Goal: Information Seeking & Learning: Learn about a topic

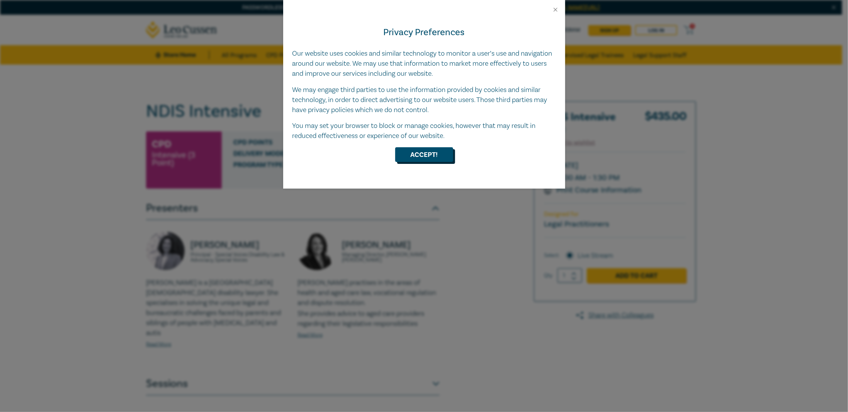
click at [240, 78] on button "Accept!" at bounding box center [424, 154] width 58 height 15
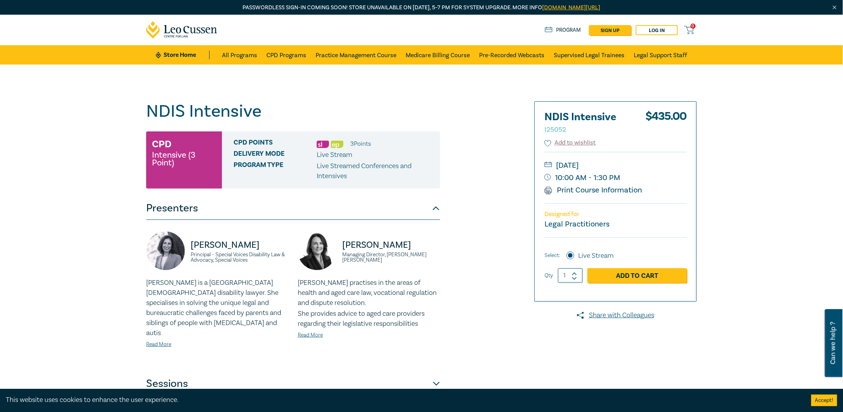
scroll to position [193, 0]
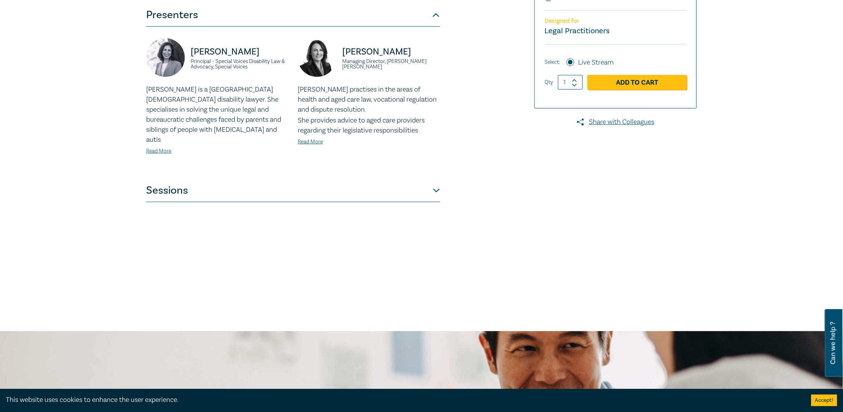
click at [240, 78] on button "Sessions" at bounding box center [293, 190] width 294 height 23
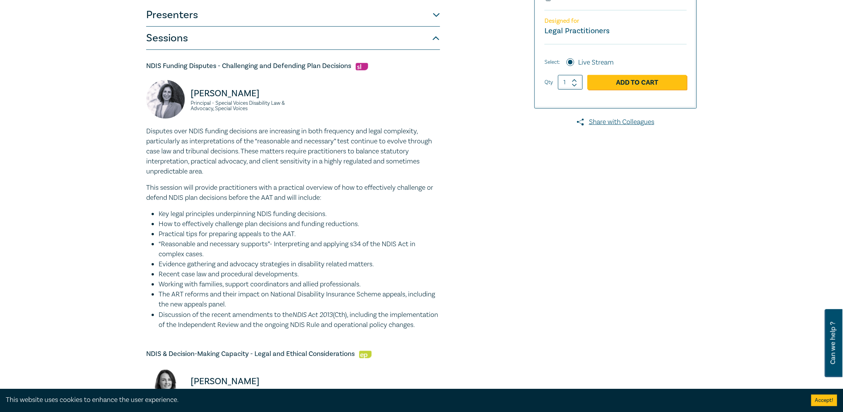
scroll to position [0, 0]
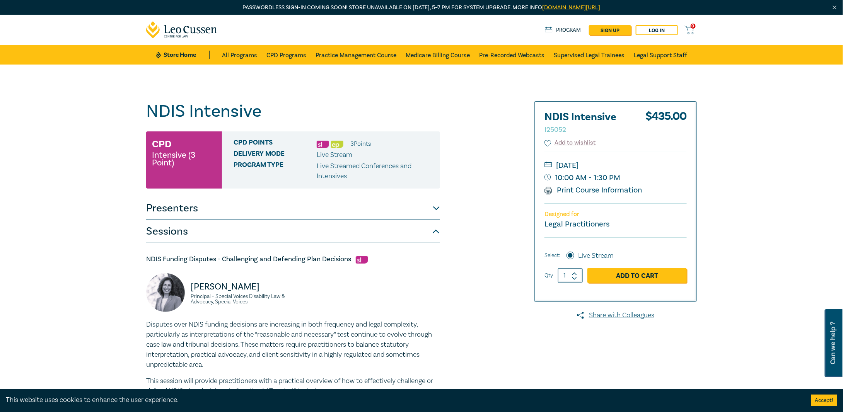
click at [240, 78] on button "Presenters" at bounding box center [293, 208] width 294 height 23
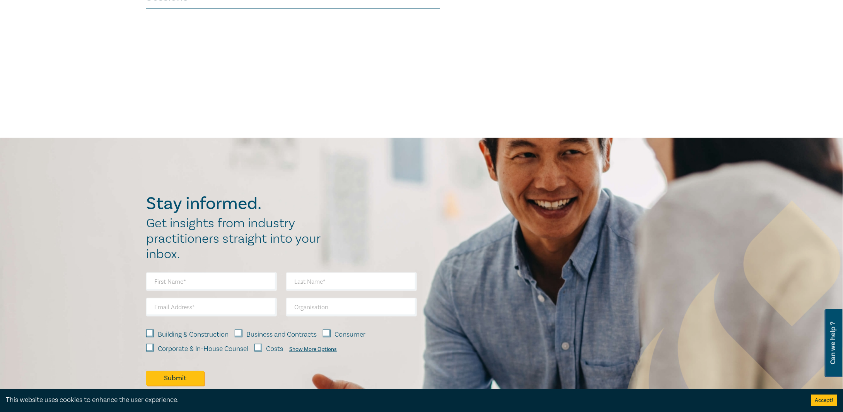
scroll to position [193, 0]
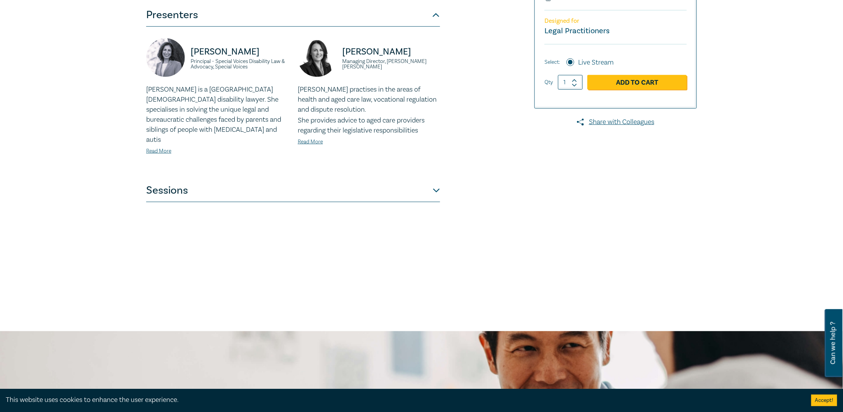
click at [240, 78] on button "Sessions" at bounding box center [293, 190] width 294 height 23
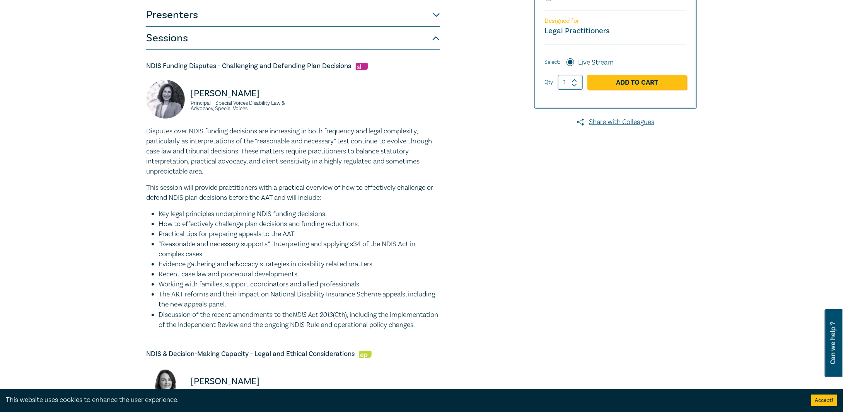
scroll to position [387, 0]
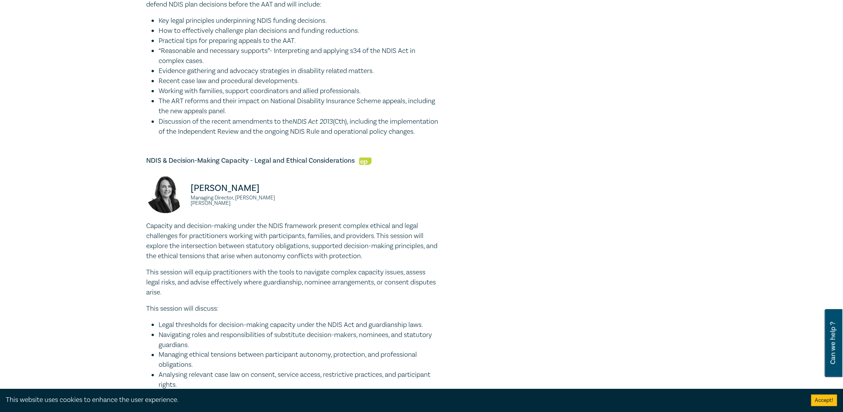
click at [206, 78] on li "Discussion of the recent amendments to the NDIS Act 2013 (Cth), including the i…" at bounding box center [298, 126] width 281 height 20
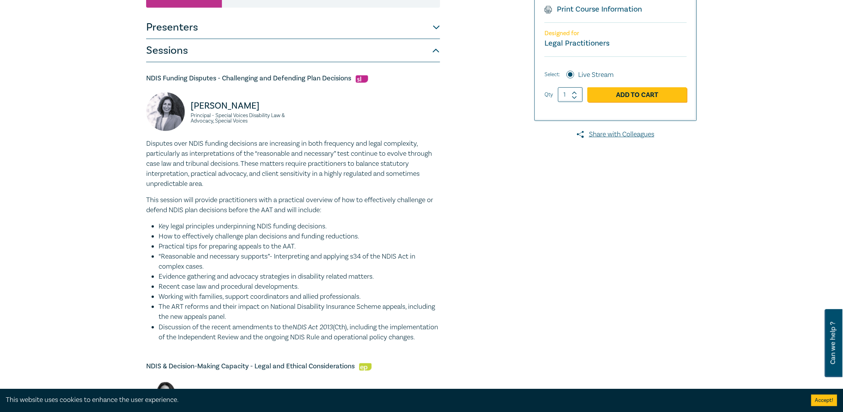
scroll to position [0, 0]
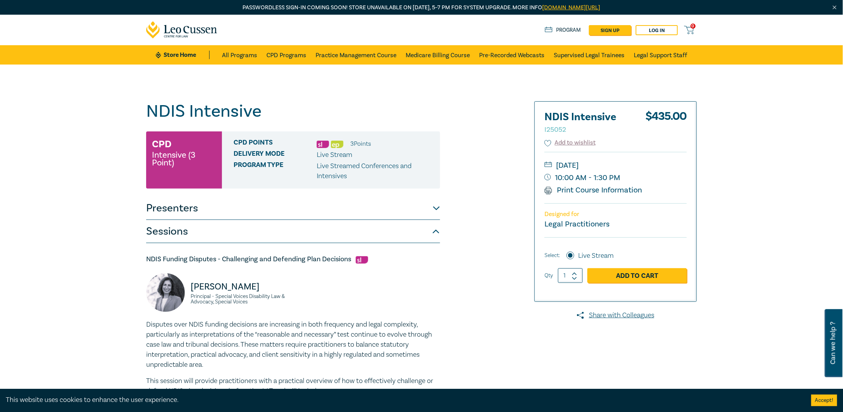
click at [240, 78] on button "Presenters" at bounding box center [293, 208] width 294 height 23
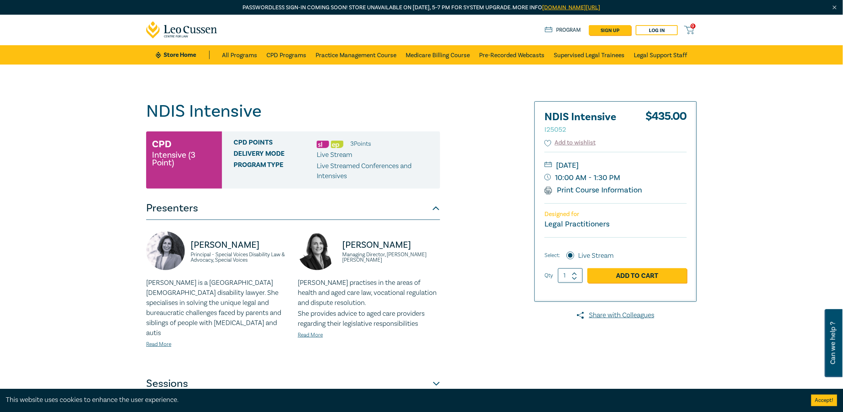
scroll to position [193, 0]
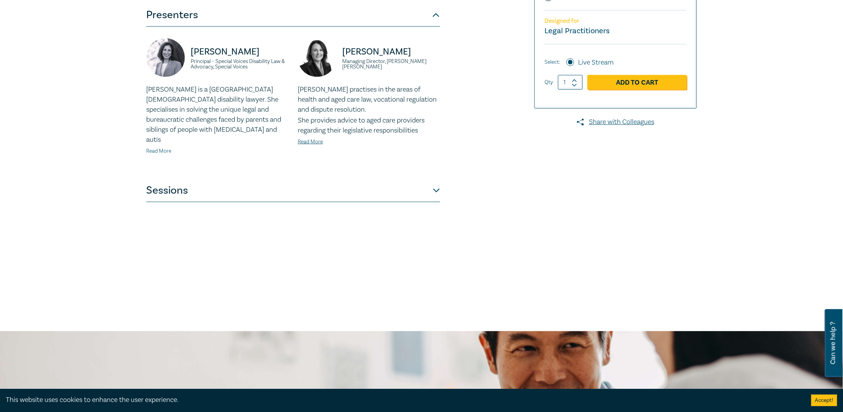
click at [162, 78] on link "Read More" at bounding box center [158, 151] width 25 height 7
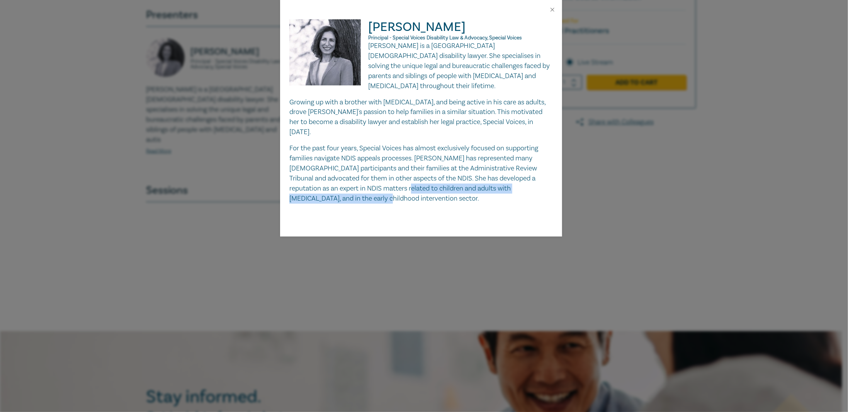
click at [240, 78] on p "For the past four years, Special Voices has almost exclusively focused on suppo…" at bounding box center [421, 173] width 264 height 60
click at [240, 6] on button "Close" at bounding box center [552, 9] width 7 height 7
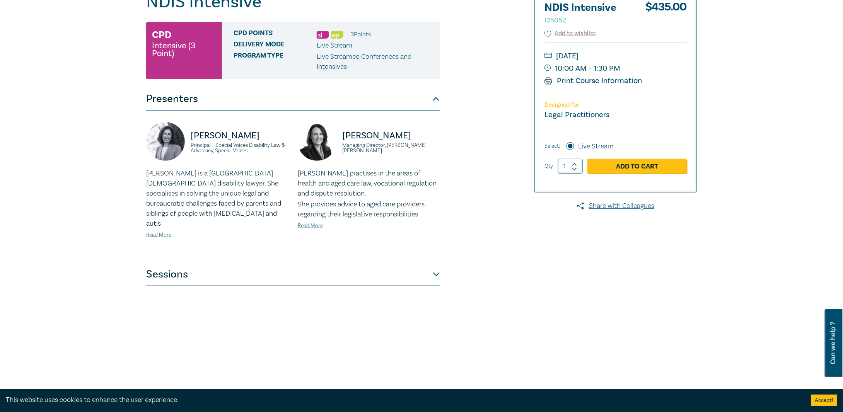
scroll to position [63, 0]
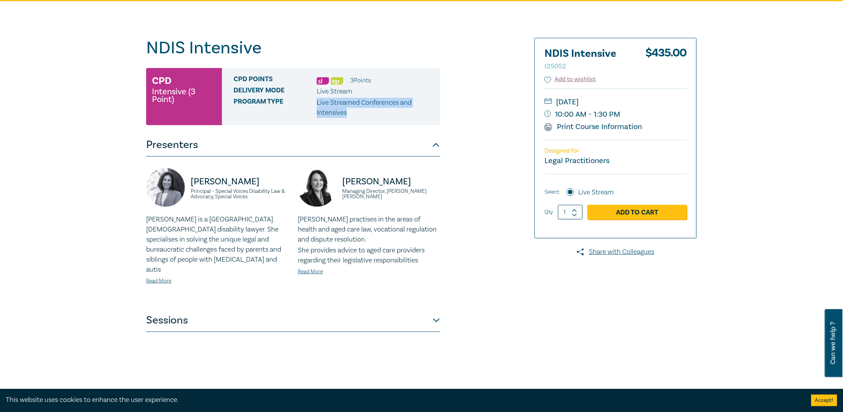
drag, startPoint x: 315, startPoint y: 105, endPoint x: 374, endPoint y: 119, distance: 60.1
click at [240, 78] on div "CPD Points 3 Point s Delivery Mode Live Stream Program type Live Streamed Confe…" at bounding box center [331, 96] width 218 height 57
click at [240, 78] on link "Read More" at bounding box center [310, 271] width 25 height 7
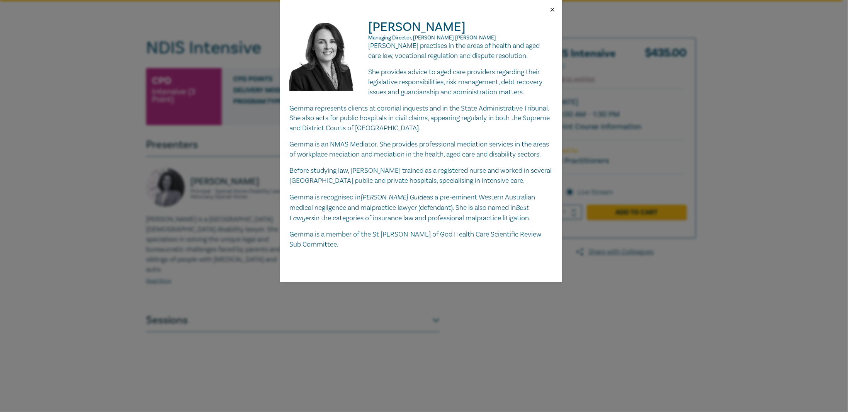
click at [240, 11] on button "Close" at bounding box center [552, 9] width 7 height 7
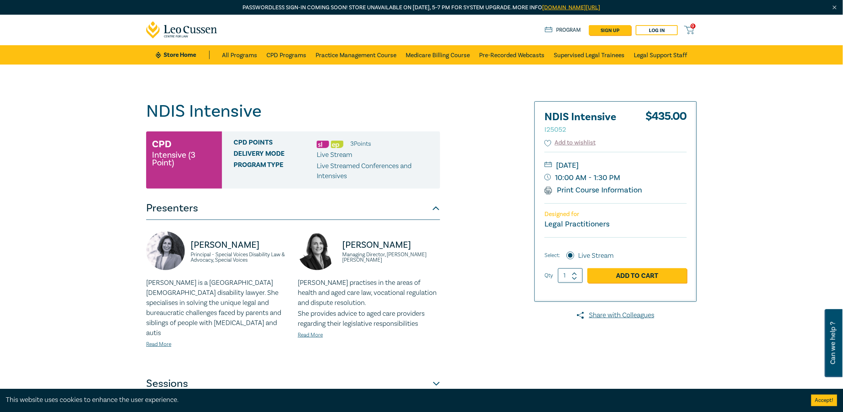
scroll to position [193, 0]
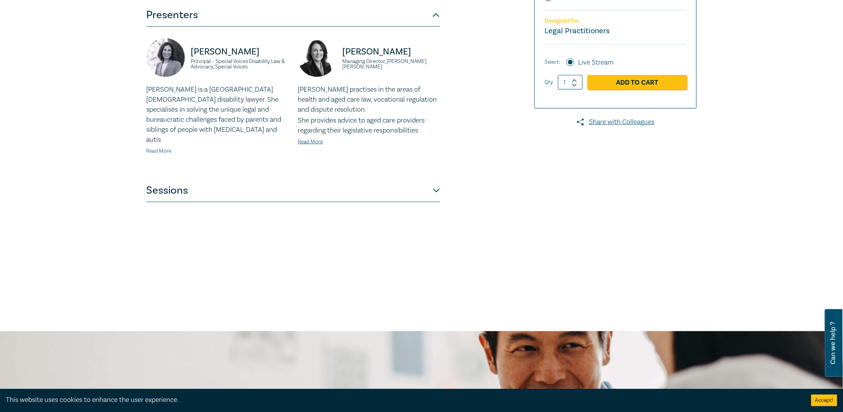
click at [156, 78] on link "Read More" at bounding box center [158, 151] width 25 height 7
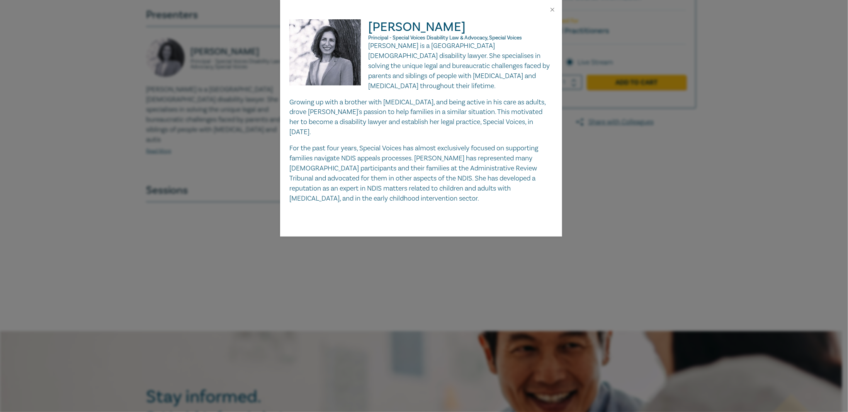
click at [176, 78] on div "[PERSON_NAME] Principal - Special Voices Disability Law & Advocacy, Special Voi…" at bounding box center [424, 206] width 848 height 412
